Goal: Task Accomplishment & Management: Use online tool/utility

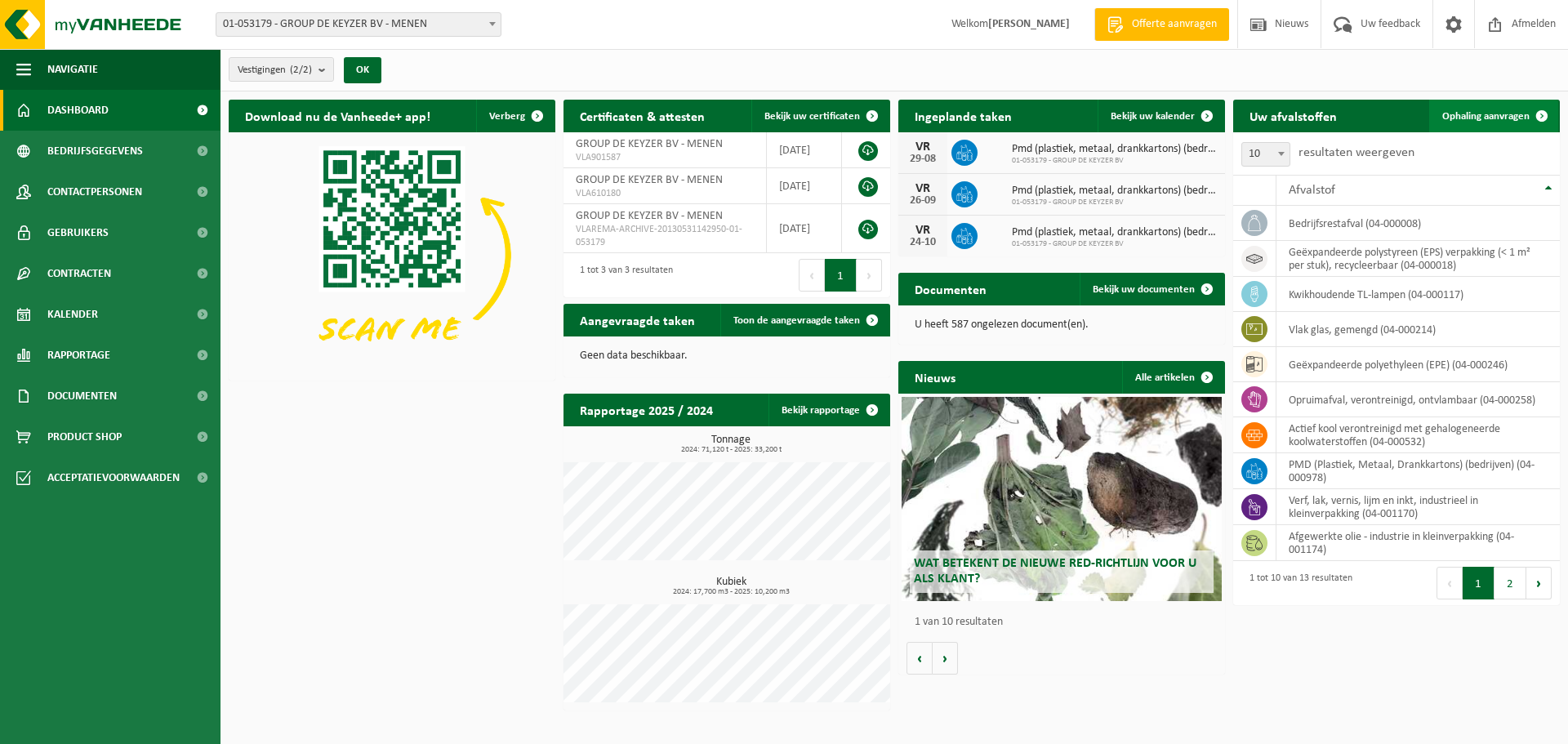
click at [1505, 107] on link "Ophaling aanvragen" at bounding box center [1493, 116] width 129 height 33
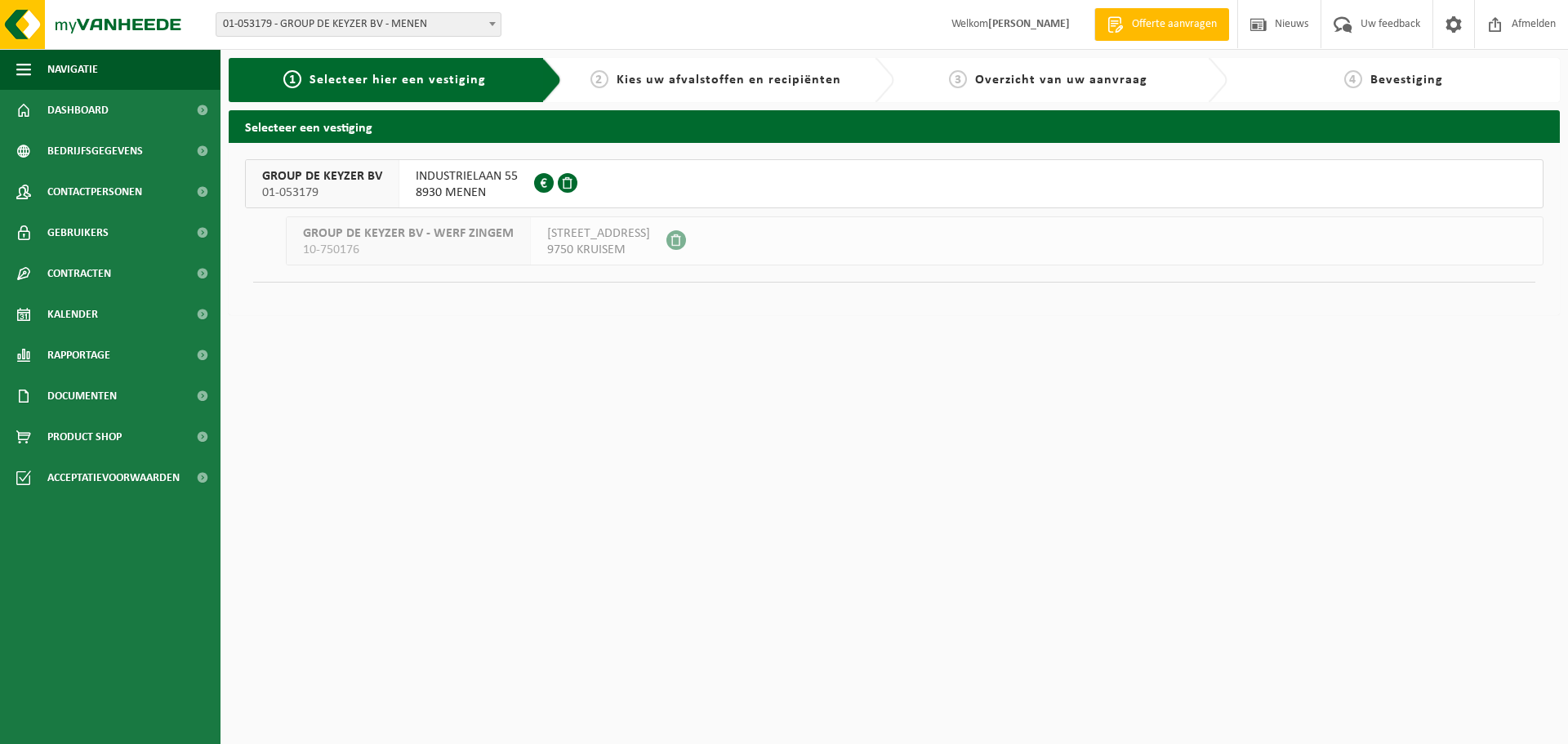
click at [316, 177] on span "GROUP DE KEYZER BV" at bounding box center [322, 176] width 120 height 16
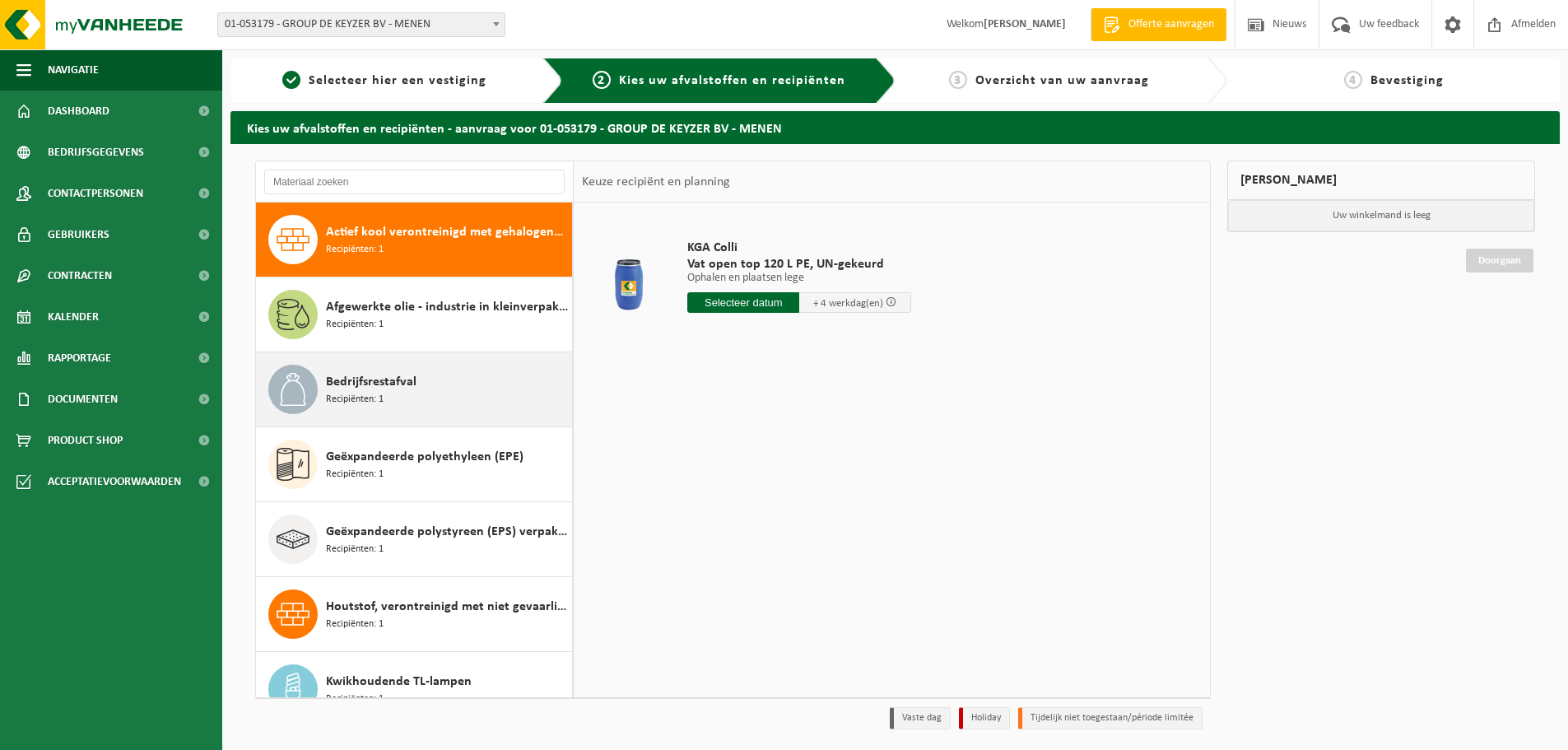
click at [439, 382] on div "Bedrijfsrestafval Recipiënten: 1" at bounding box center [447, 389] width 242 height 49
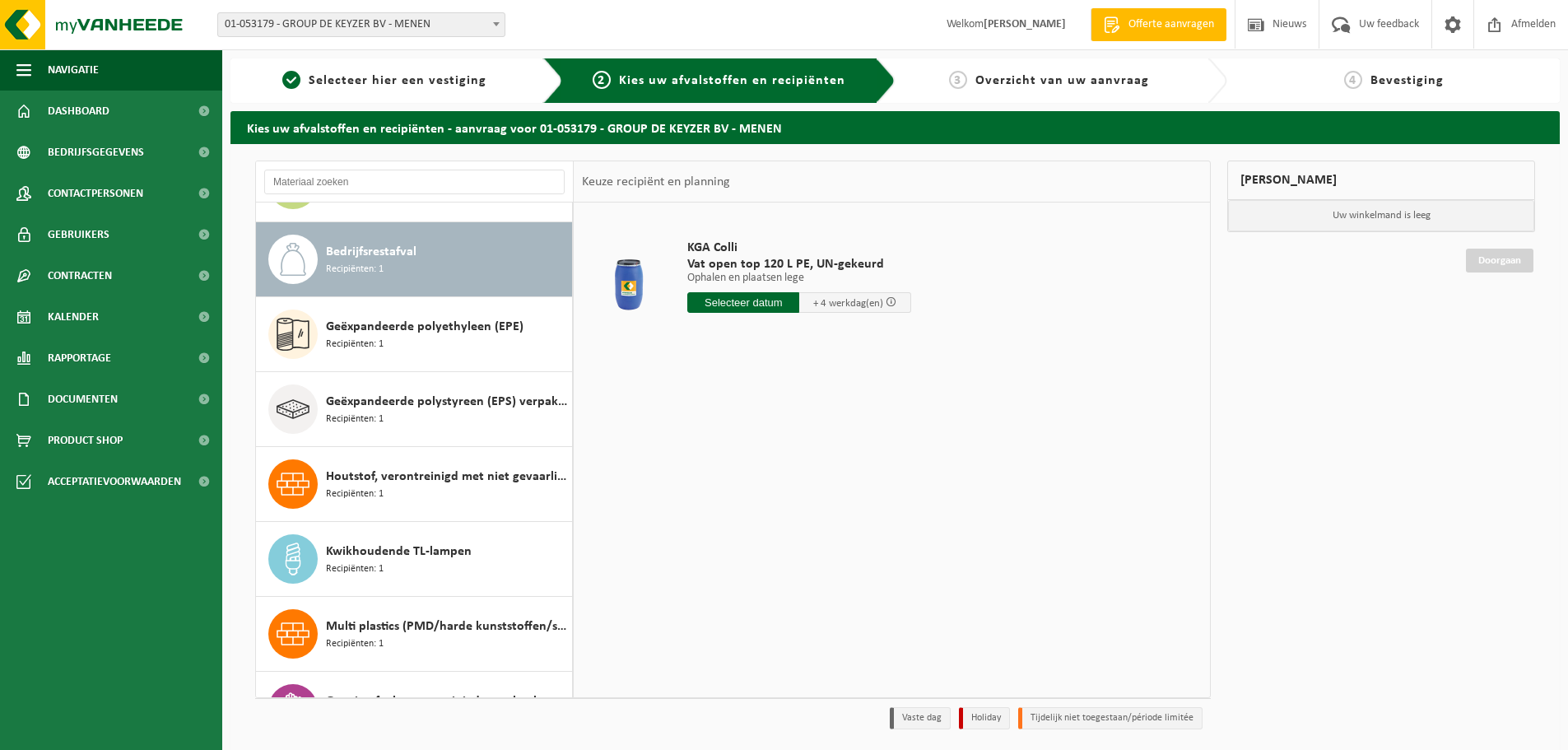
scroll to position [150, 0]
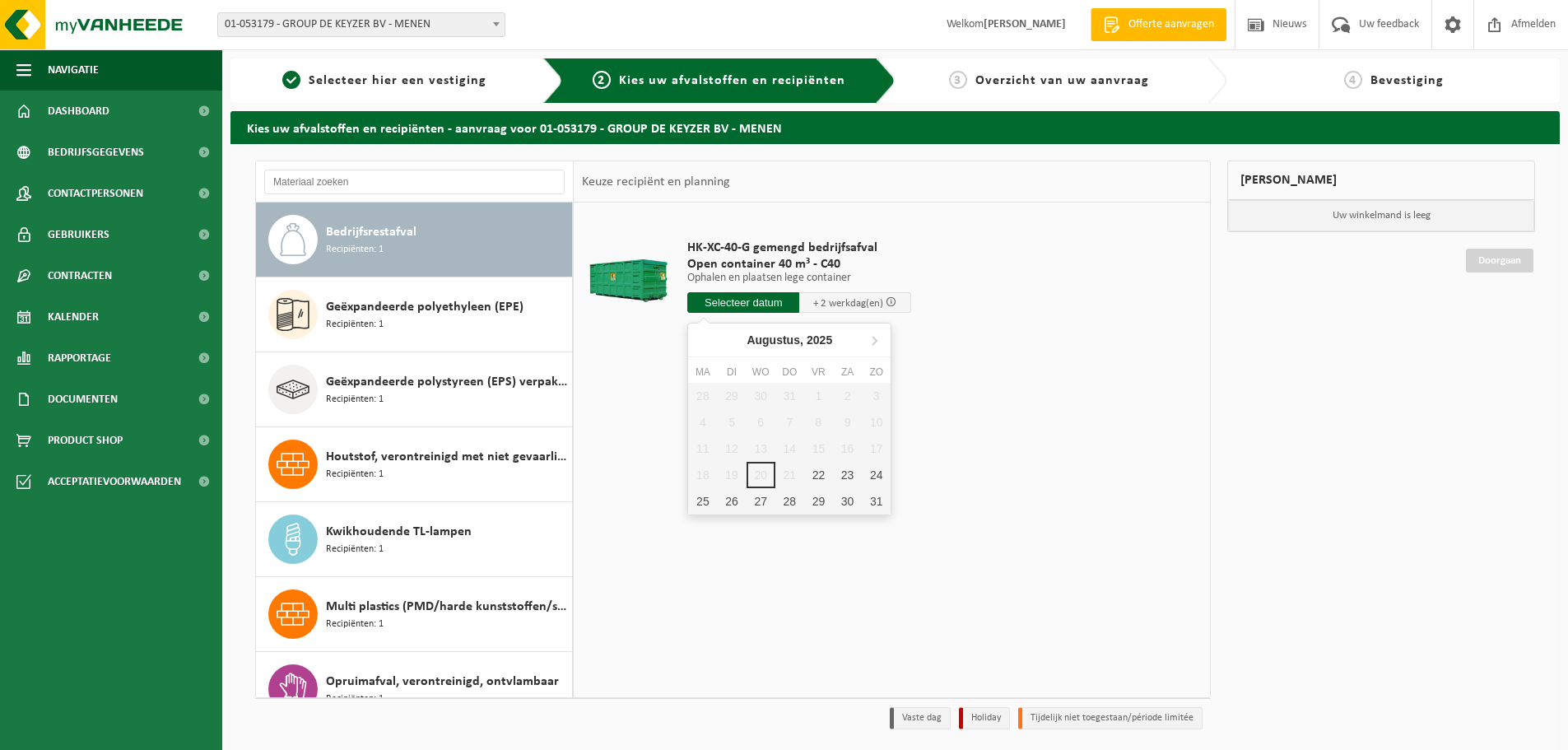
click at [762, 299] on input "text" at bounding box center [743, 303] width 112 height 21
click at [814, 473] on div "22" at bounding box center [818, 475] width 29 height 26
type input "Van 2025-08-22"
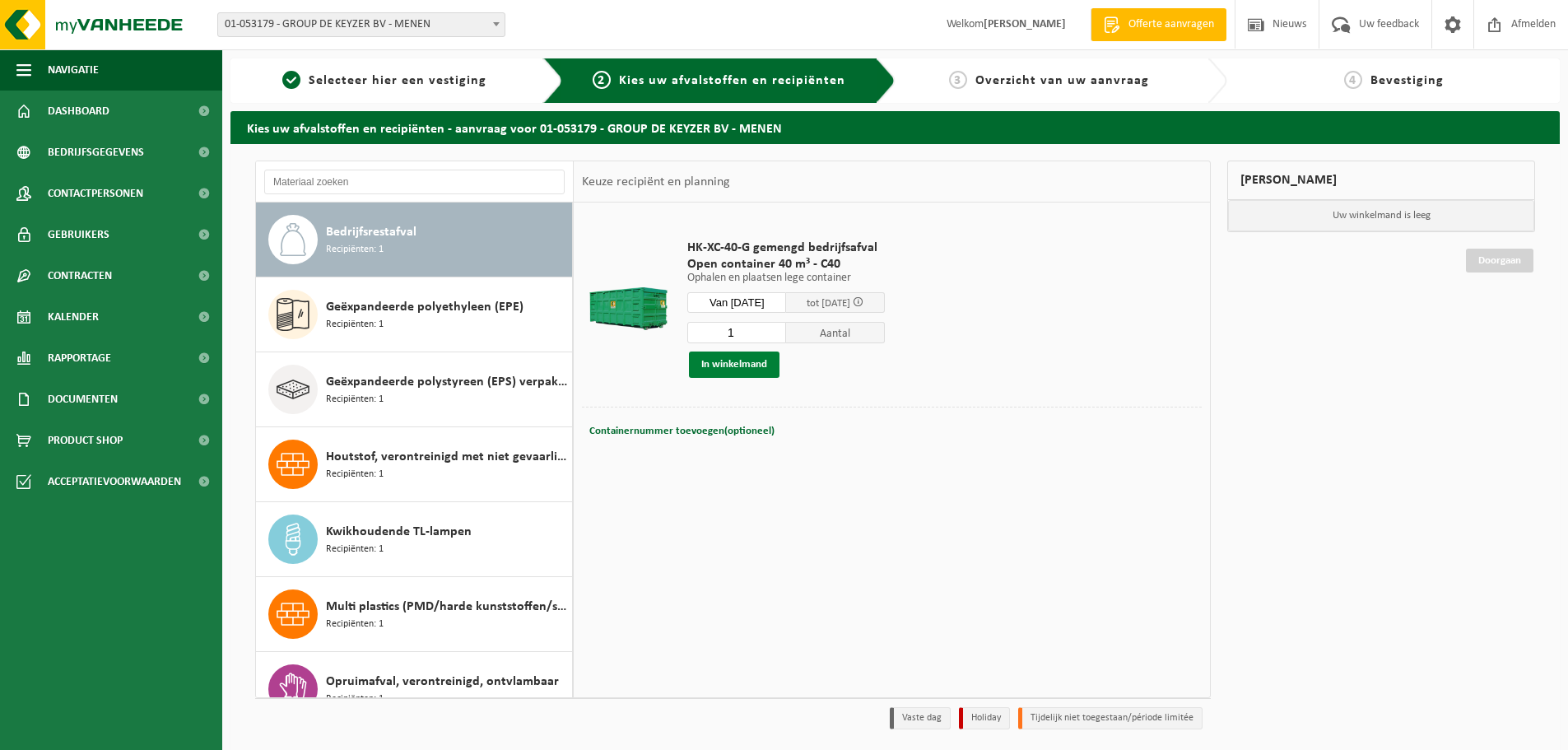
click at [733, 359] on button "In winkelmand" at bounding box center [733, 364] width 91 height 26
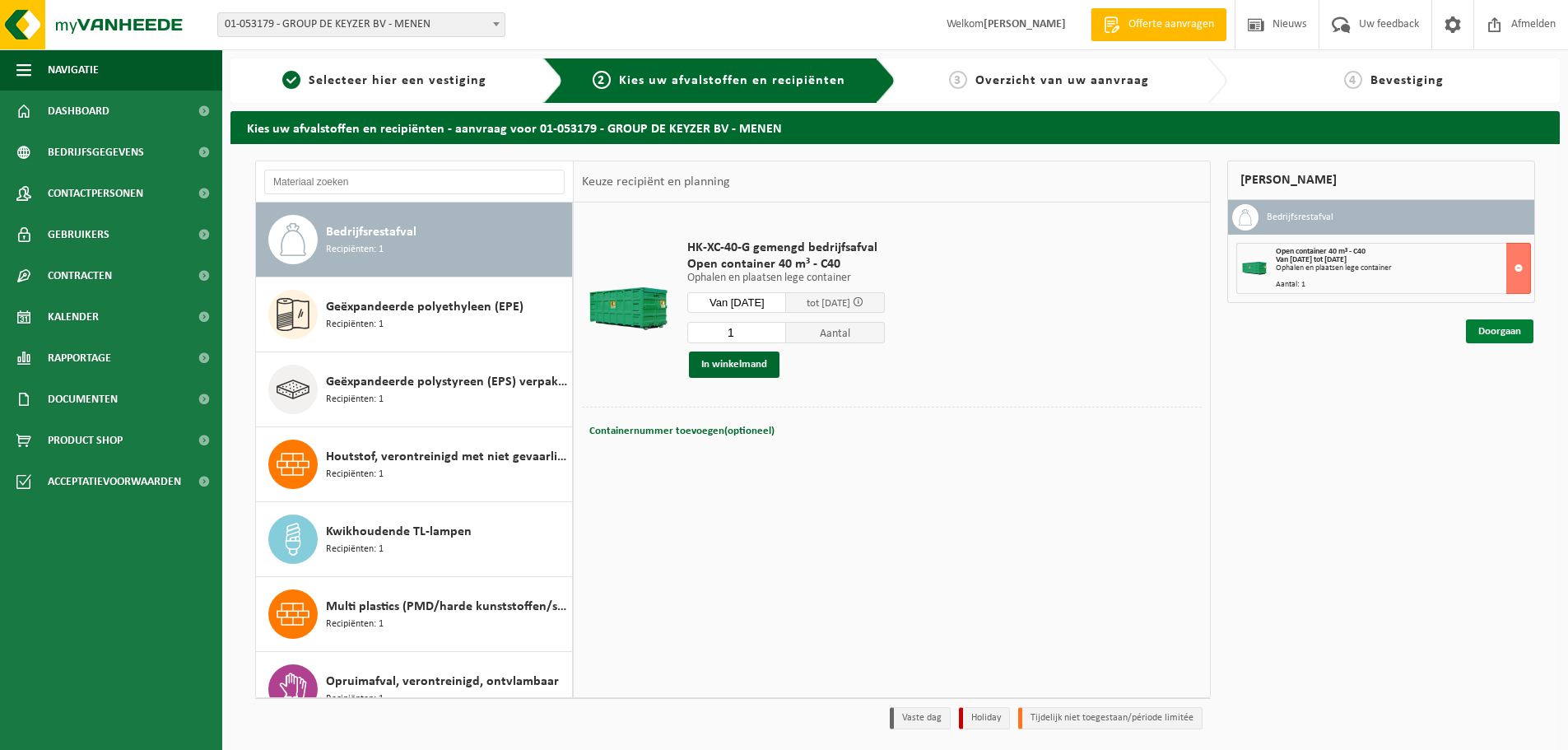
click at [1498, 328] on link "Doorgaan" at bounding box center [1500, 331] width 67 height 24
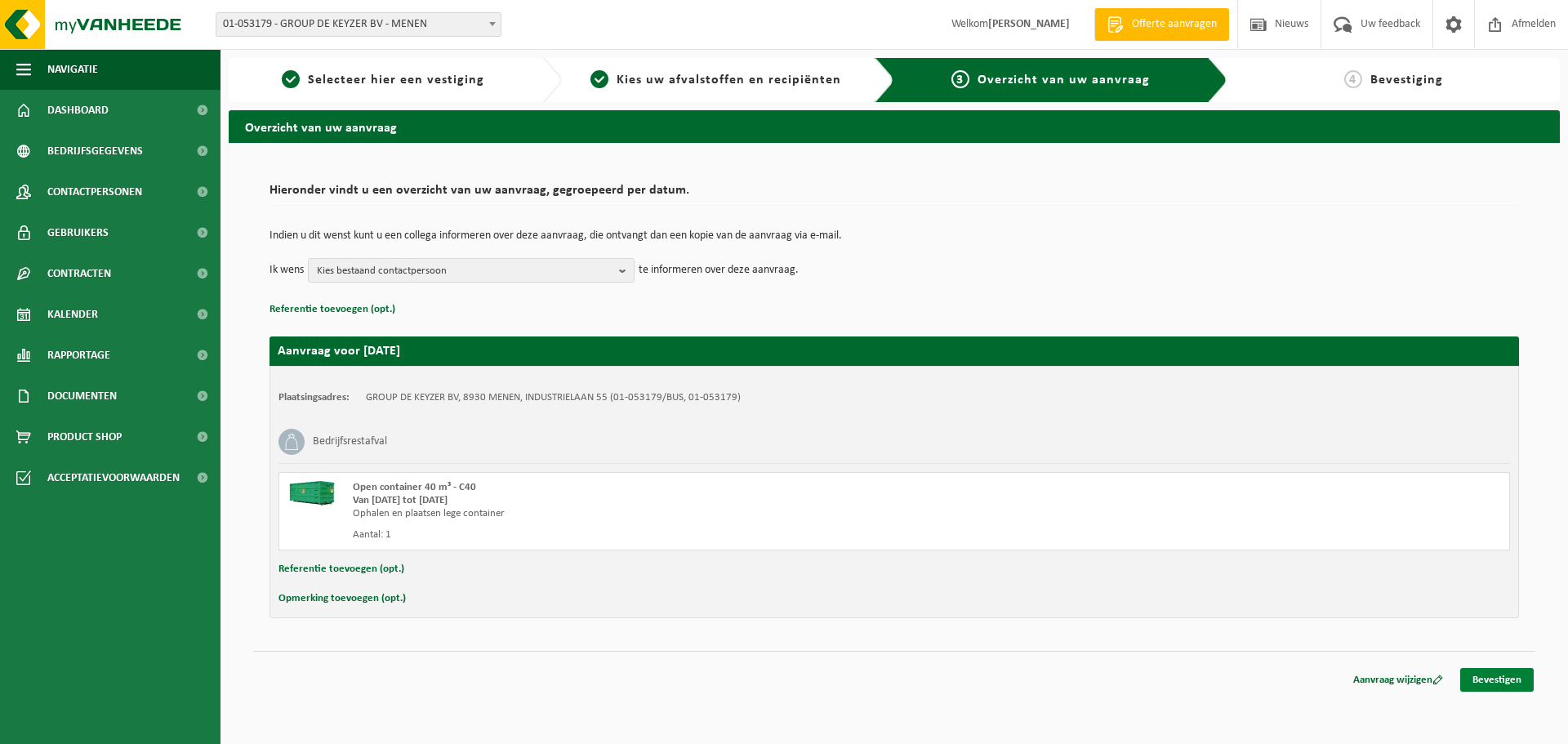
click at [1499, 681] on link "Bevestigen" at bounding box center [1497, 680] width 74 height 24
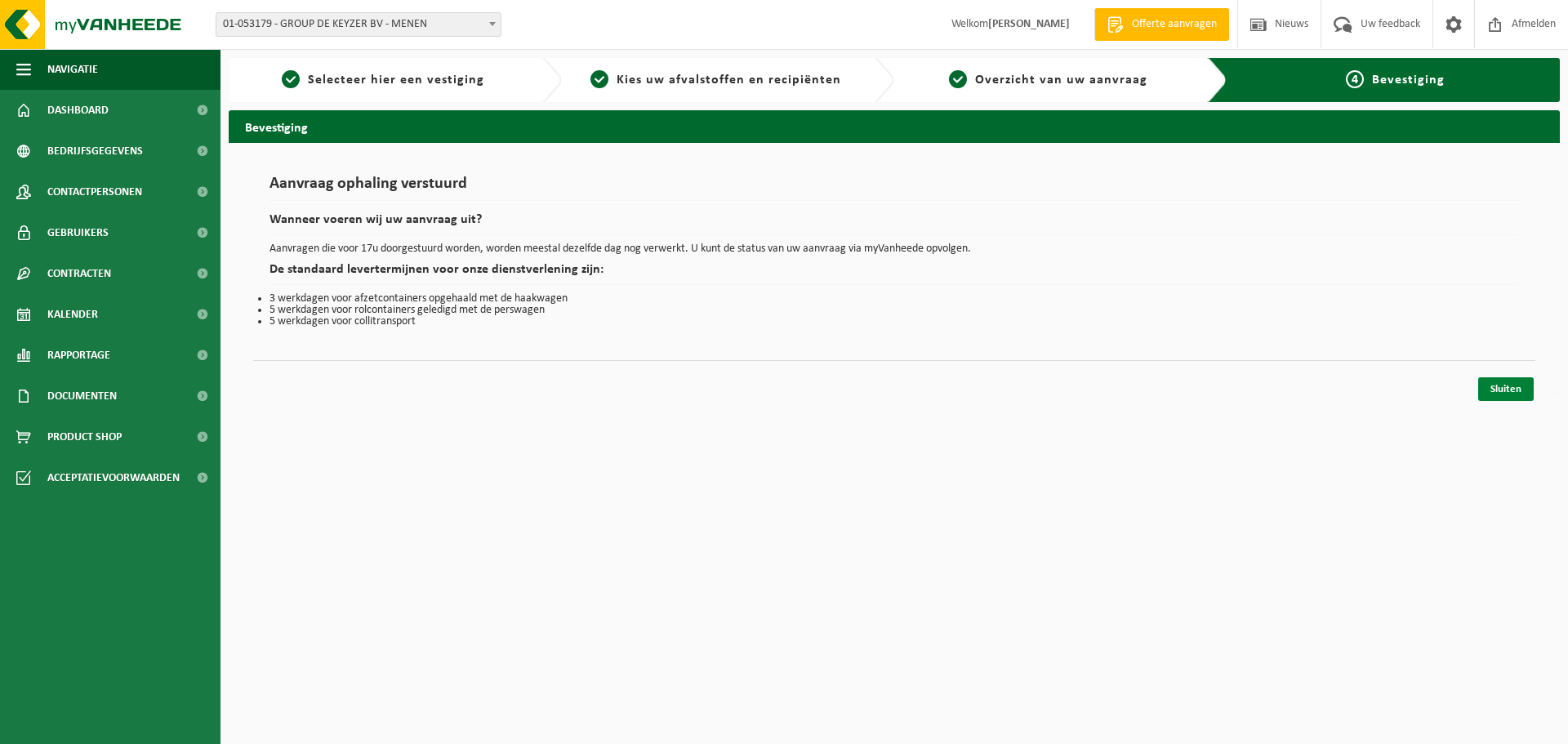
click at [1499, 390] on link "Sluiten" at bounding box center [1505, 390] width 56 height 24
